Goal: Transaction & Acquisition: Book appointment/travel/reservation

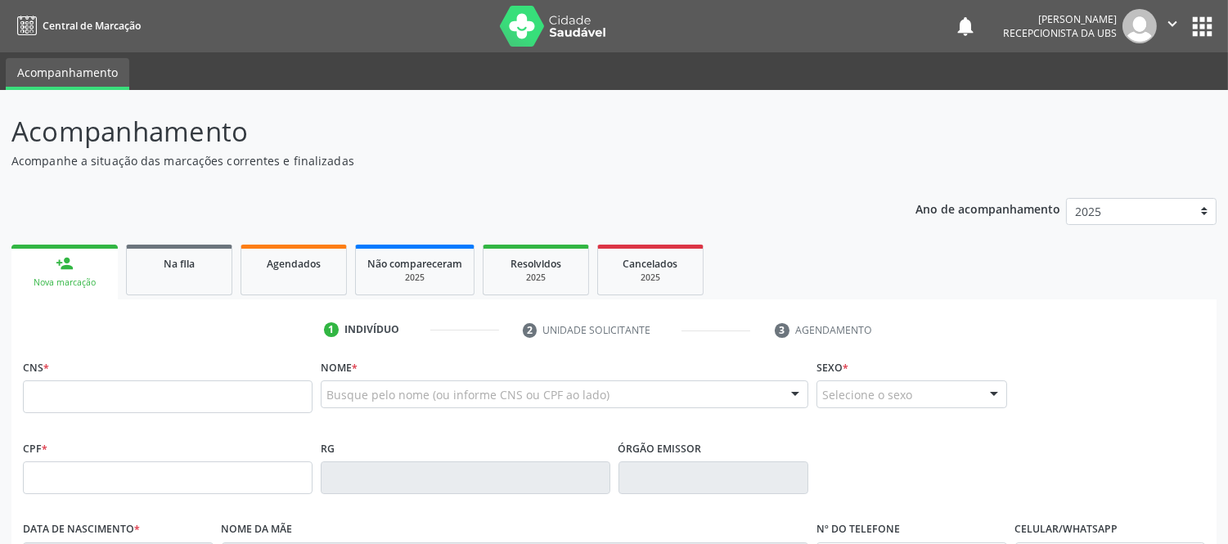
click at [301, 395] on input "text" at bounding box center [168, 396] width 290 height 33
click at [299, 395] on input "text" at bounding box center [168, 396] width 290 height 33
type input "709 6036 6387 3377"
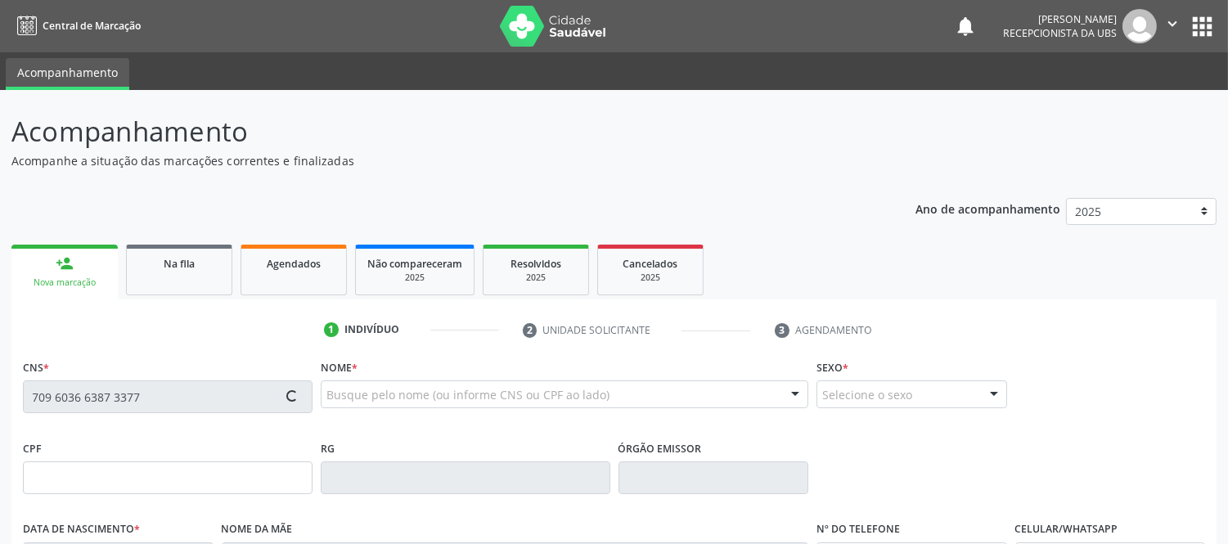
type input "688.341.525-49"
type input "[DATE]"
type input "[PERSON_NAME] de [PERSON_NAME]"
type input "[PHONE_NUMBER]"
type input "S/N"
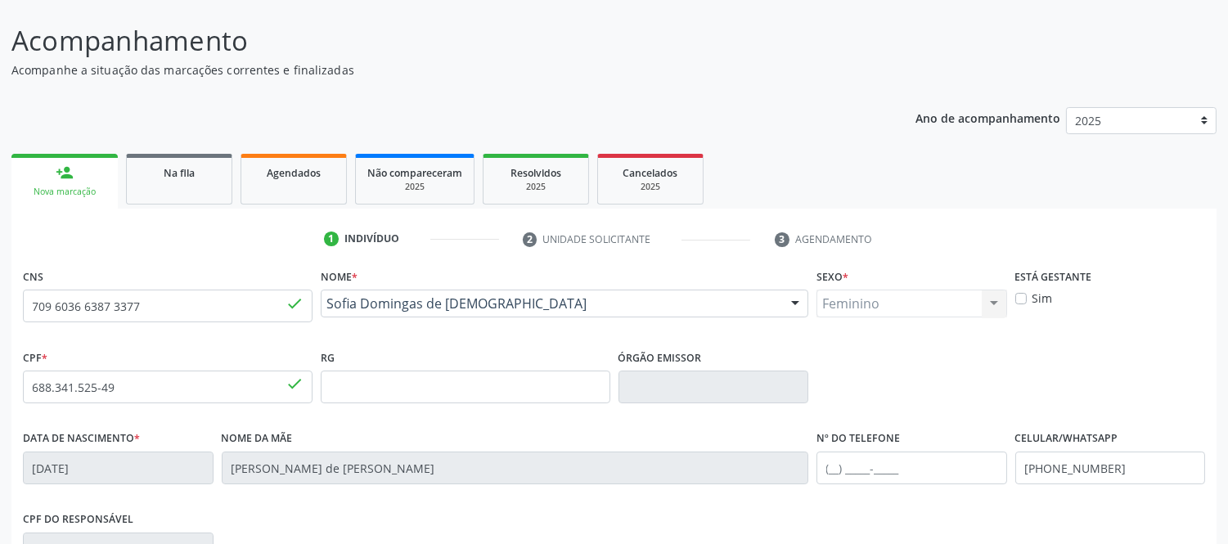
scroll to position [341, 0]
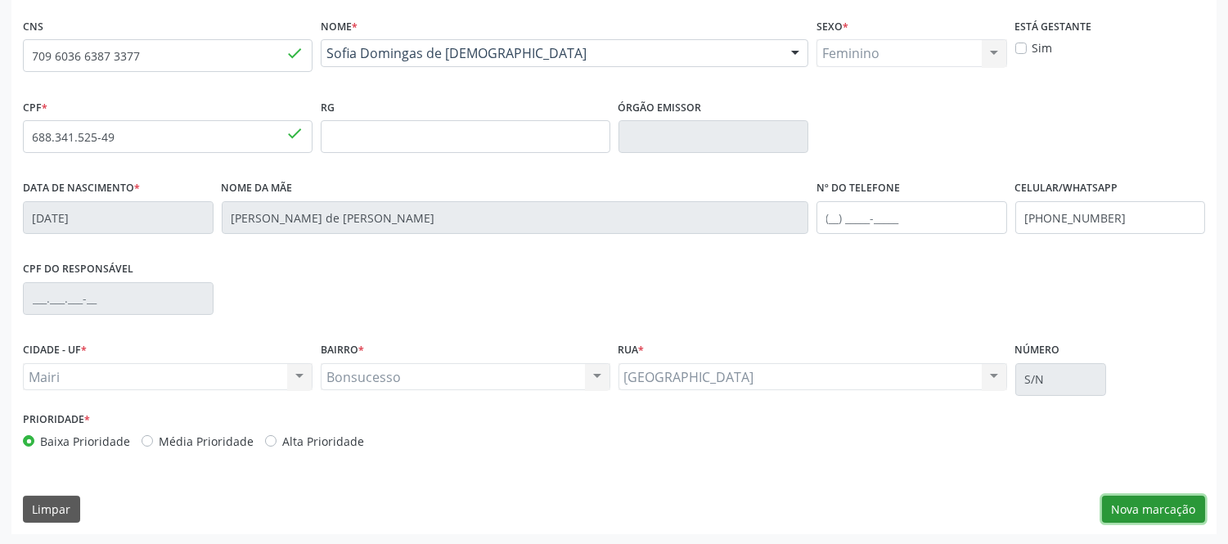
click at [1168, 500] on button "Nova marcação" at bounding box center [1153, 510] width 103 height 28
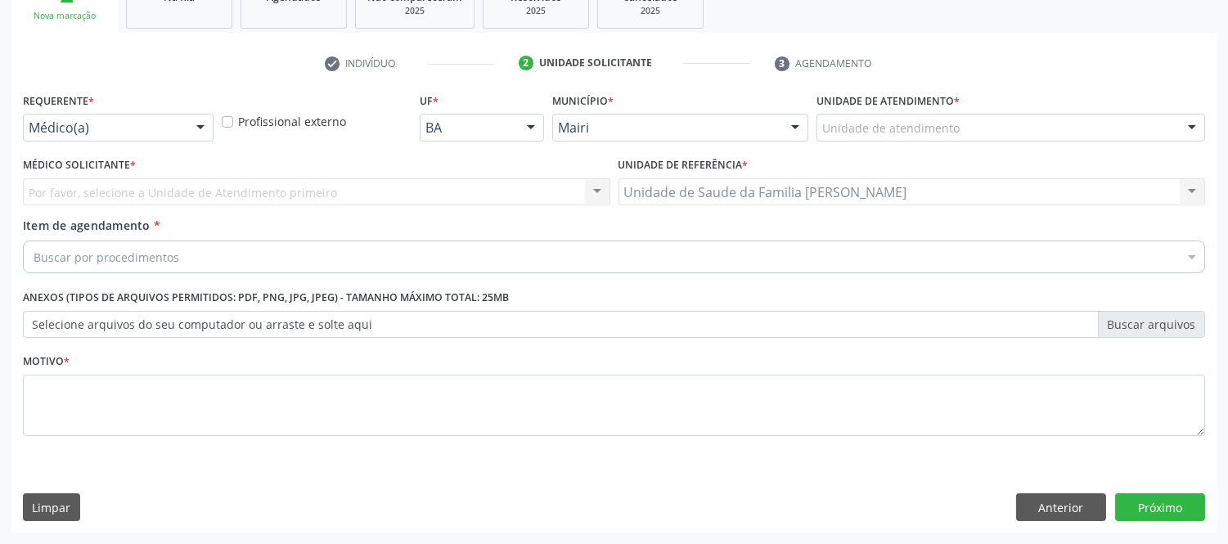
scroll to position [266, 0]
click at [1198, 123] on div at bounding box center [1192, 129] width 25 height 28
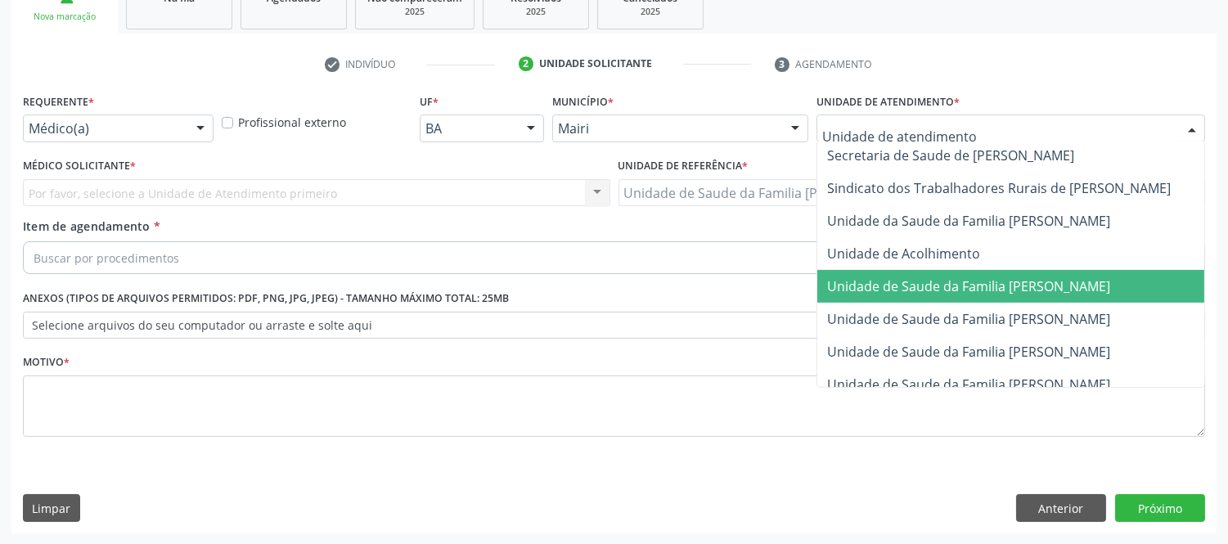
scroll to position [1241, 0]
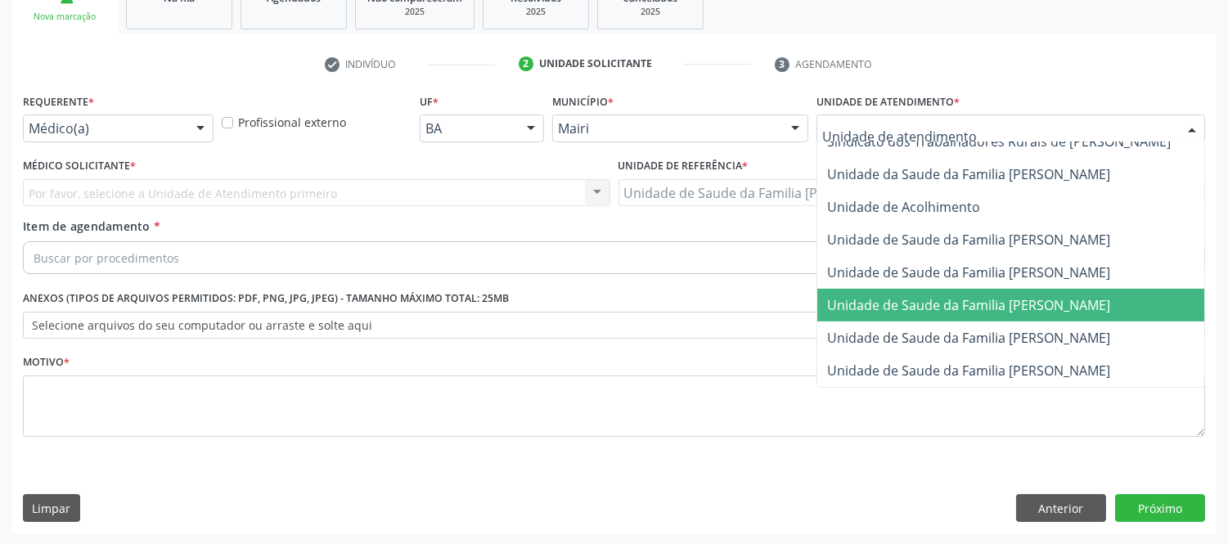
click at [1080, 299] on span "Unidade de Saude da Familia [PERSON_NAME]" at bounding box center [1028, 305] width 423 height 33
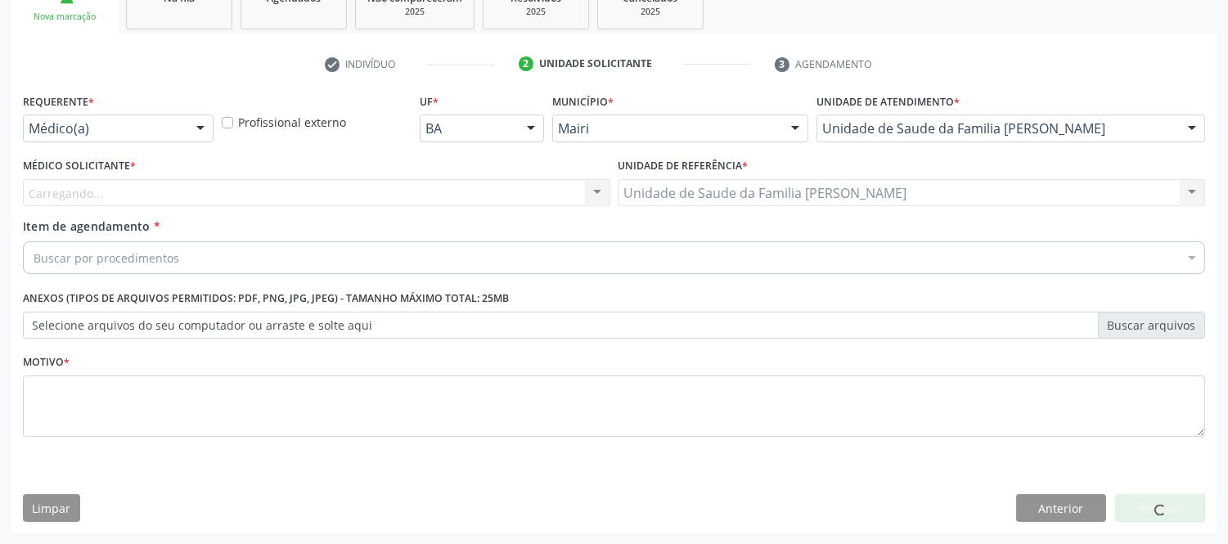
click at [208, 184] on div "Carregando... Nenhum resultado encontrado para: " " Não há nenhuma opção para s…" at bounding box center [316, 193] width 587 height 28
click at [137, 200] on div "Carregando... Nenhum resultado encontrado para: " " Não há nenhuma opção para s…" at bounding box center [316, 193] width 587 height 28
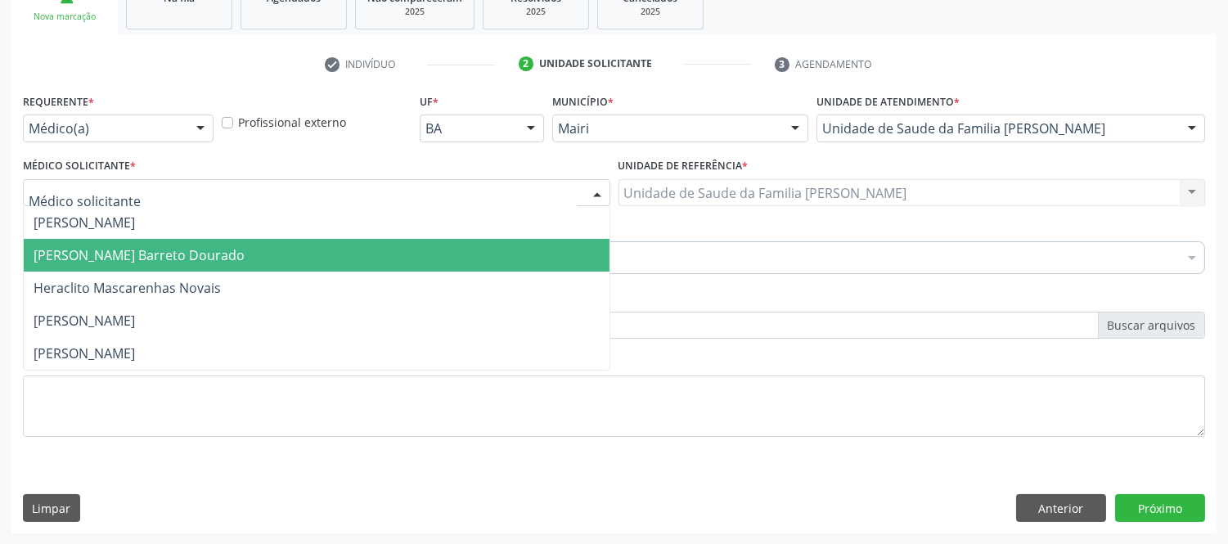
click at [115, 254] on span "[PERSON_NAME] Barreto Dourado" at bounding box center [139, 255] width 211 height 18
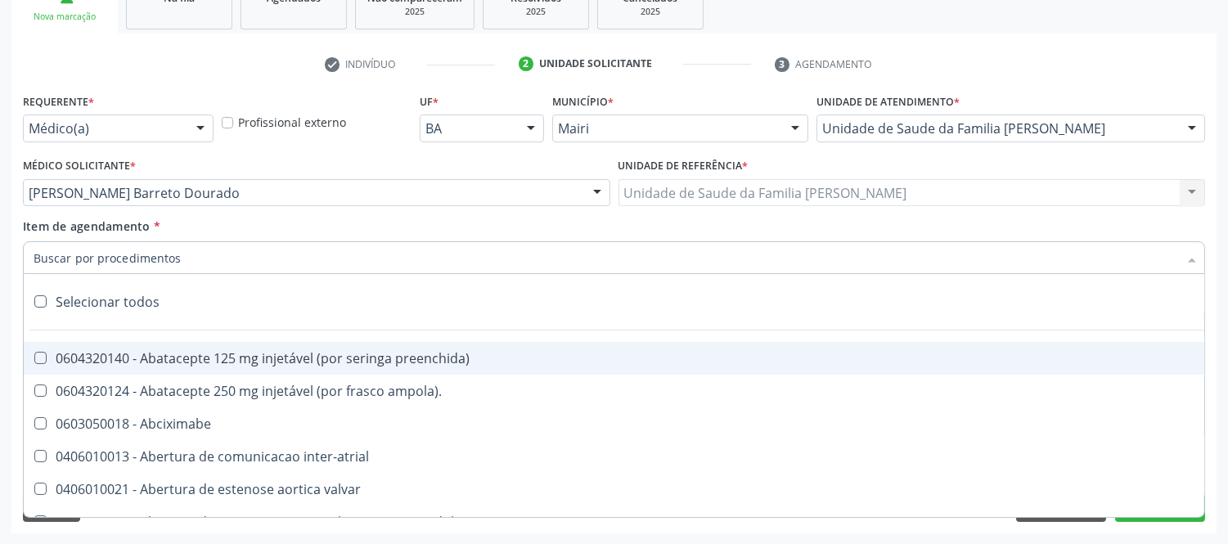
drag, startPoint x: 127, startPoint y: 258, endPoint x: 159, endPoint y: 245, distance: 34.5
click at [141, 256] on input "Item de agendamento *" at bounding box center [606, 257] width 1144 height 33
type input "#"
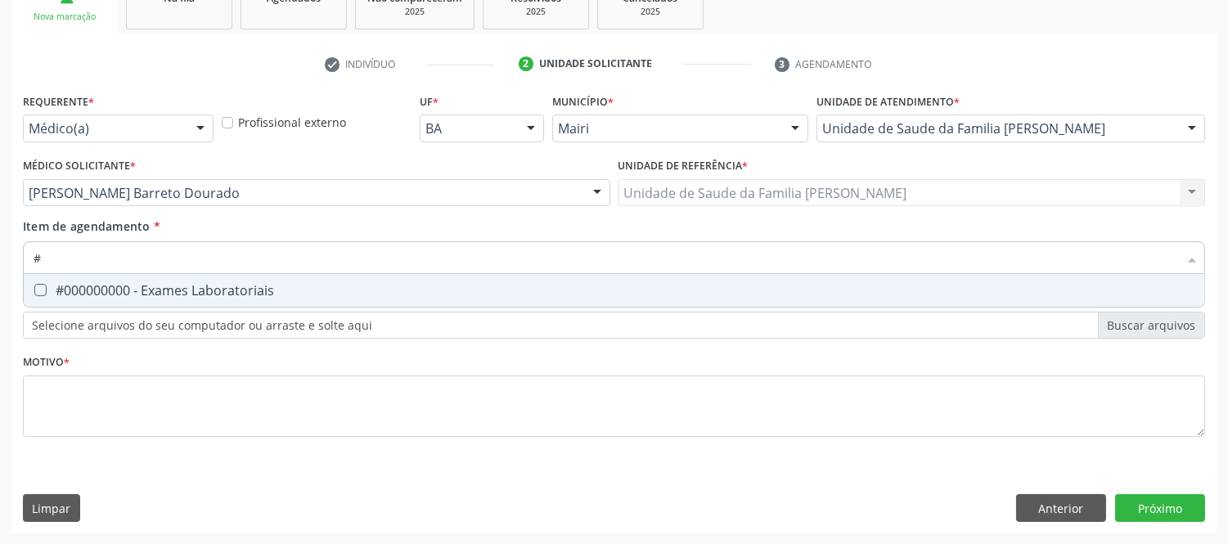
click at [196, 289] on div "#000000000 - Exames Laboratoriais" at bounding box center [614, 290] width 1161 height 13
checkbox Laboratoriais "true"
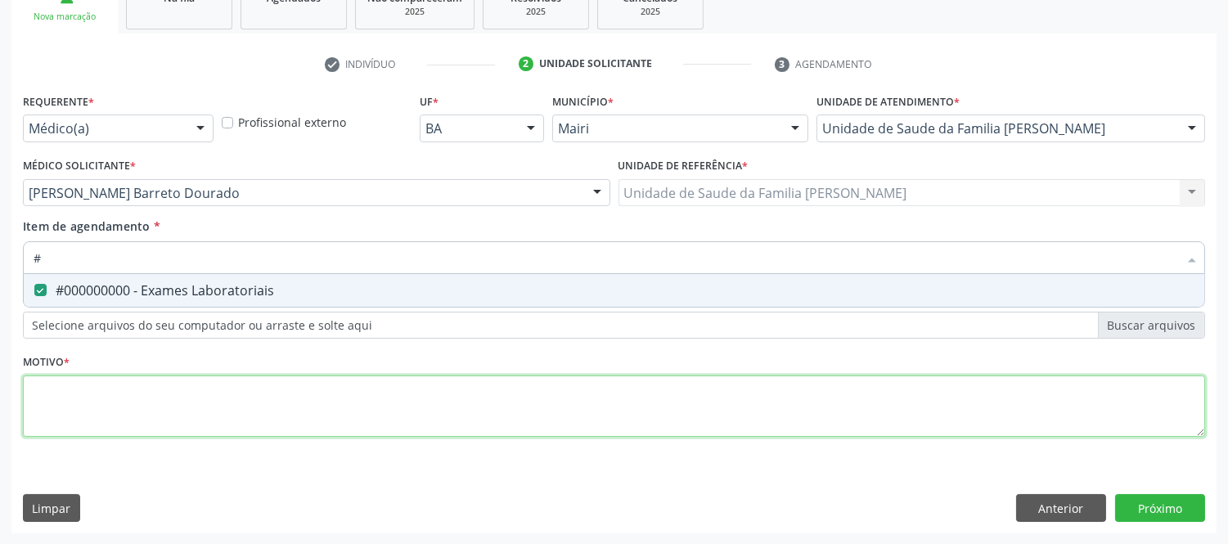
click at [223, 388] on div "Requerente * Médico(a) Médico(a) Enfermeiro(a) Paciente Nenhum resultado encont…" at bounding box center [614, 274] width 1182 height 371
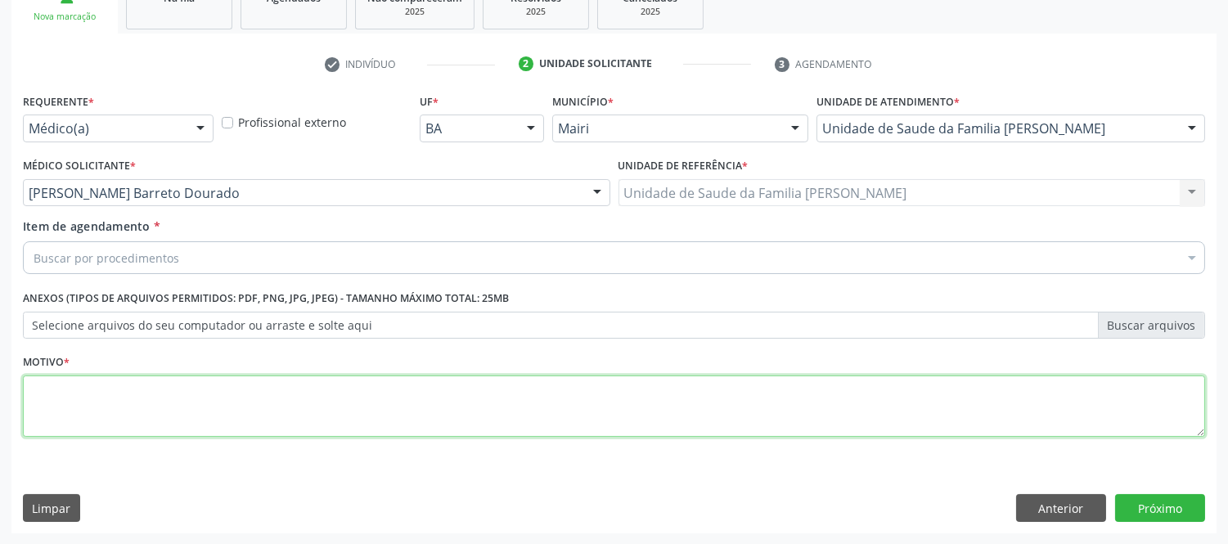
click at [223, 388] on span "#000000000 - Exames Laboratoriais" at bounding box center [663, 378] width 1279 height 33
type textarea "AVALIAÇAO"
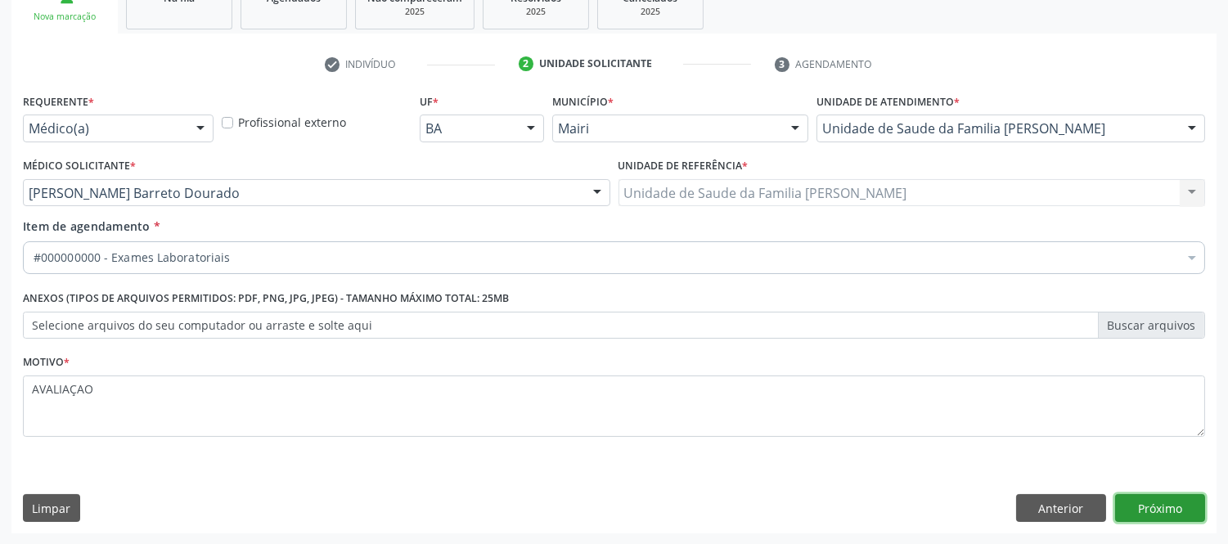
click at [1148, 506] on button "Próximo" at bounding box center [1160, 508] width 90 height 28
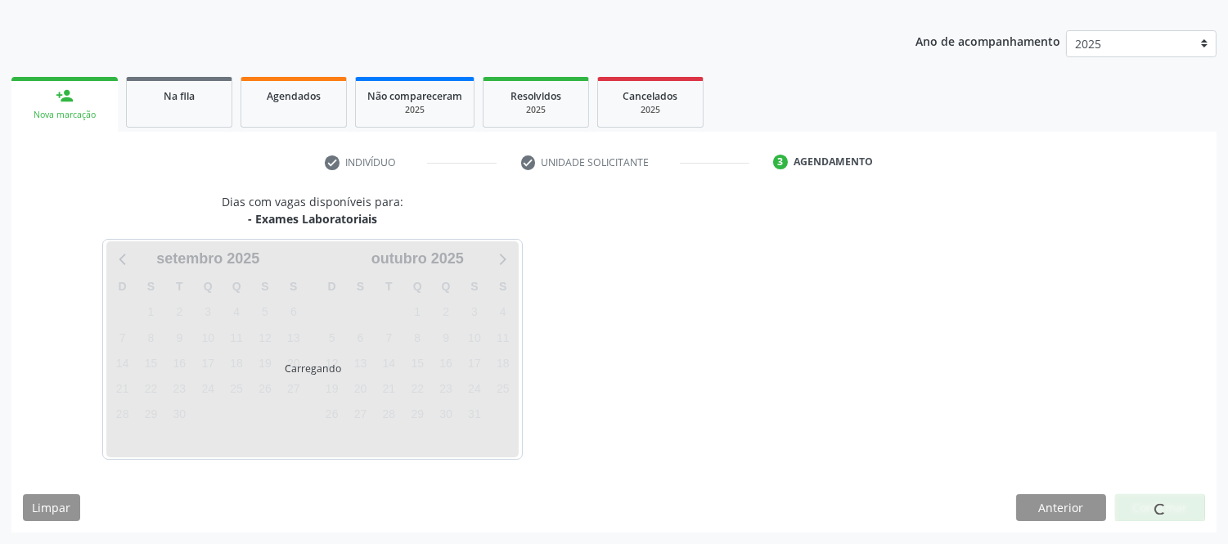
scroll to position [167, 0]
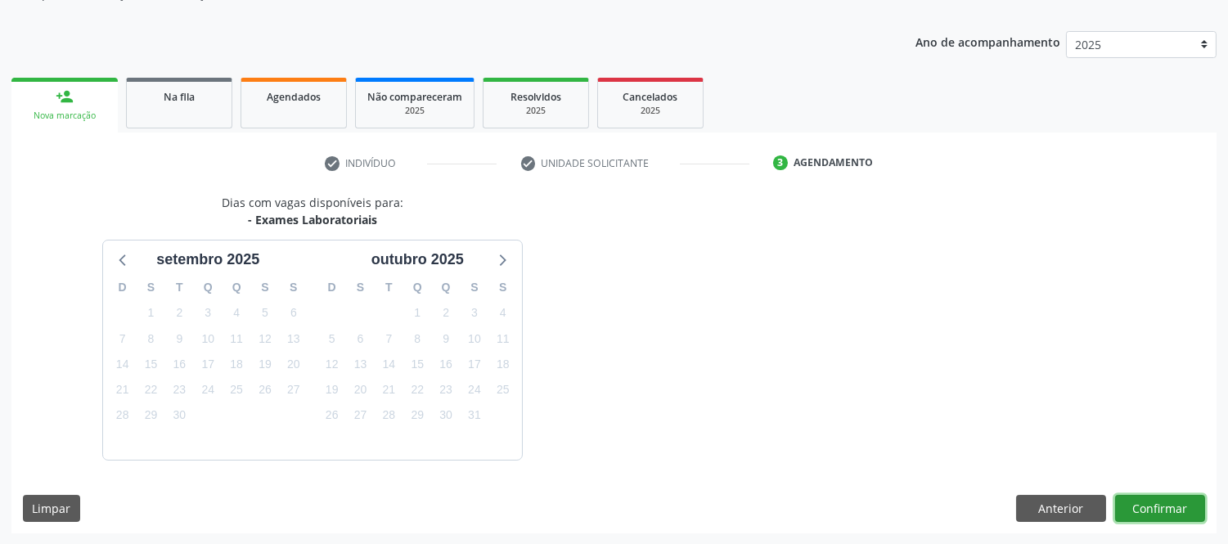
click at [1146, 507] on button "Confirmar" at bounding box center [1160, 509] width 90 height 28
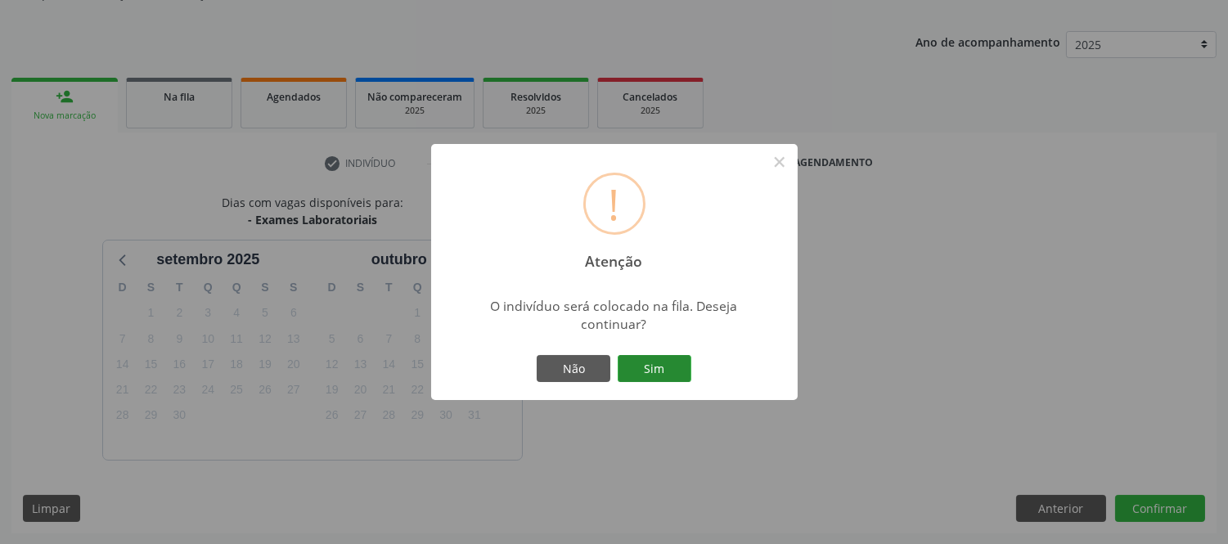
click at [636, 369] on button "Sim" at bounding box center [655, 369] width 74 height 28
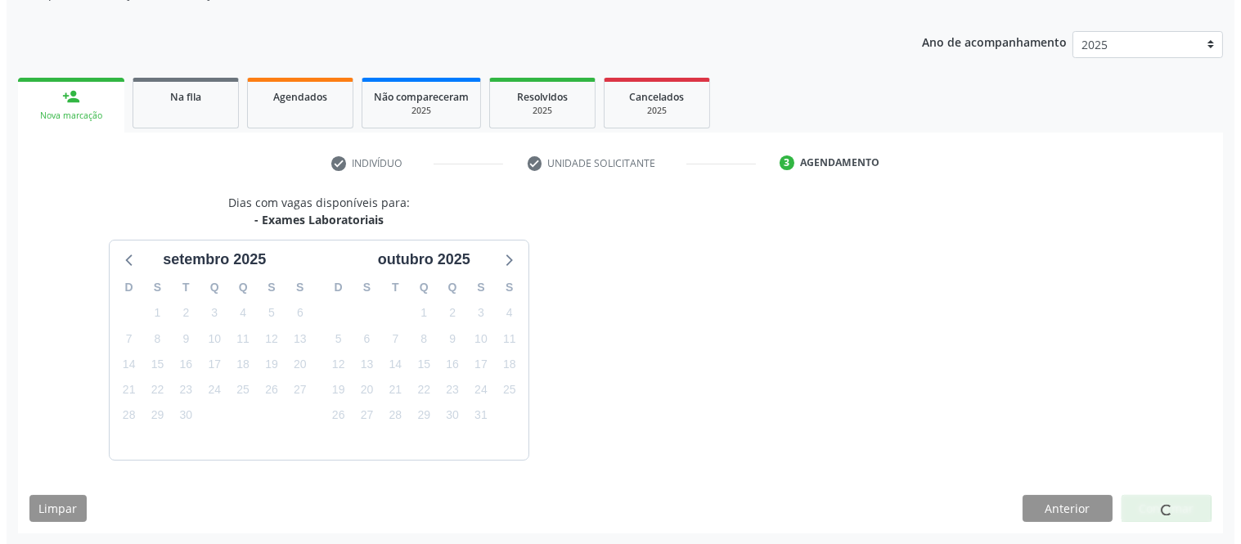
scroll to position [0, 0]
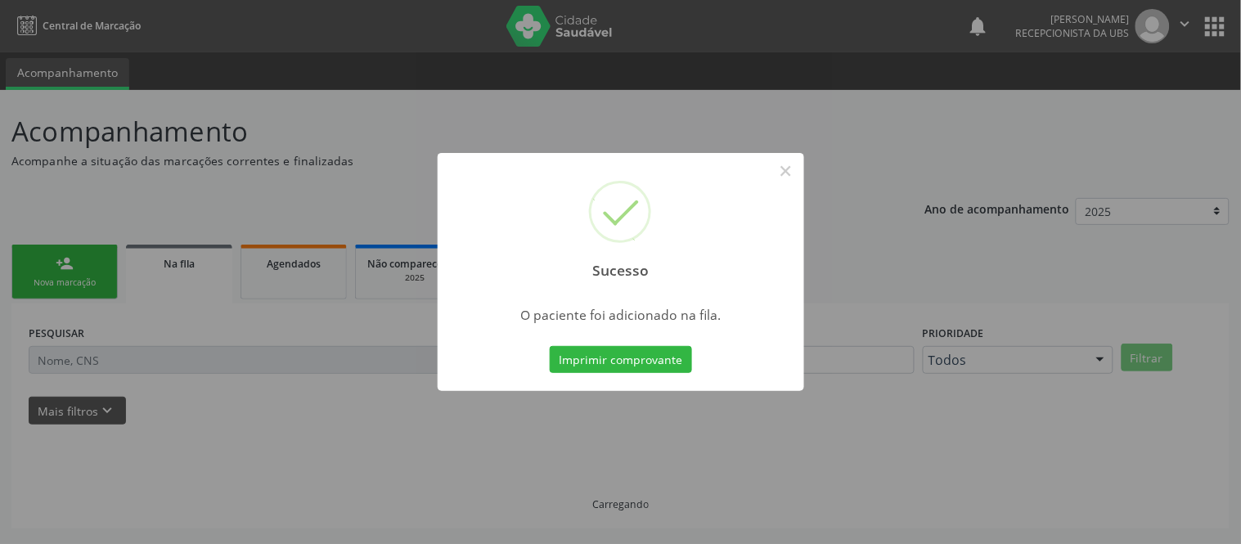
click at [636, 369] on button "Imprimir comprovante" at bounding box center [621, 360] width 142 height 28
